Goal: Navigation & Orientation: Find specific page/section

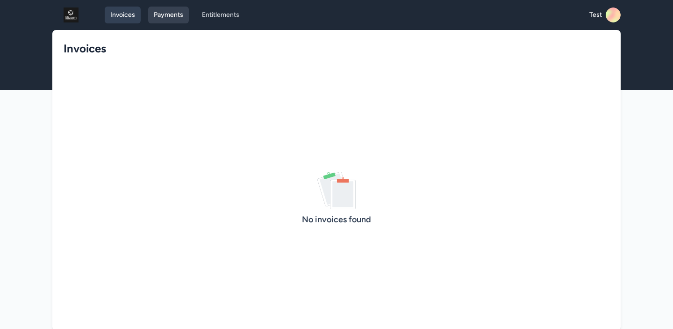
click at [169, 19] on link "Payments" at bounding box center [168, 15] width 41 height 17
click at [120, 10] on link "Invoices" at bounding box center [123, 15] width 36 height 17
click at [178, 21] on link "Payments" at bounding box center [168, 15] width 41 height 17
click at [226, 21] on link "Entitlements" at bounding box center [220, 15] width 49 height 17
